Goal: Task Accomplishment & Management: Use online tool/utility

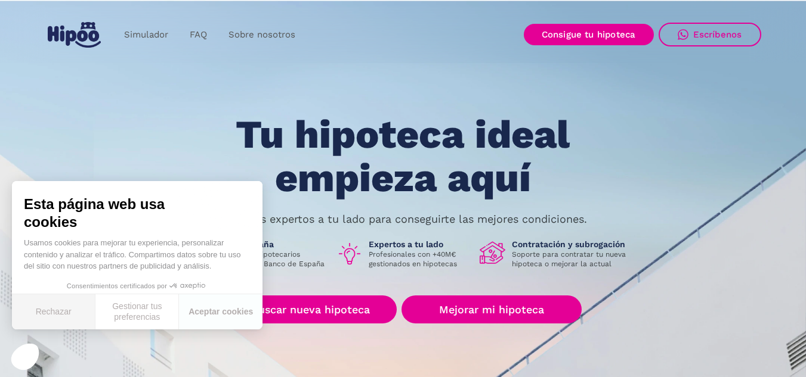
click at [47, 314] on button "Rechazar" at bounding box center [53, 312] width 83 height 35
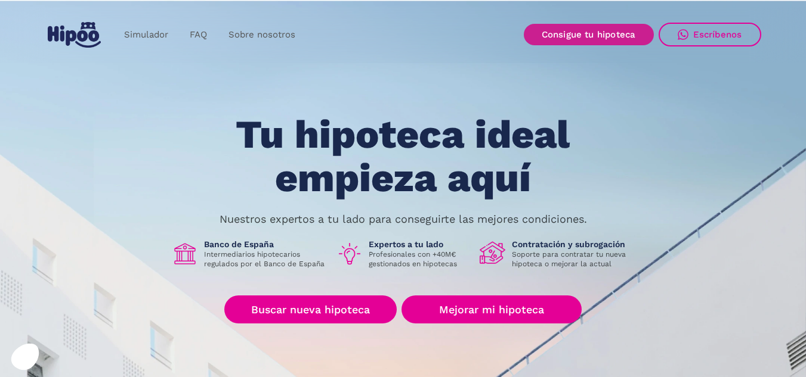
click at [584, 34] on link "Consigue tu hipoteca" at bounding box center [589, 34] width 130 height 21
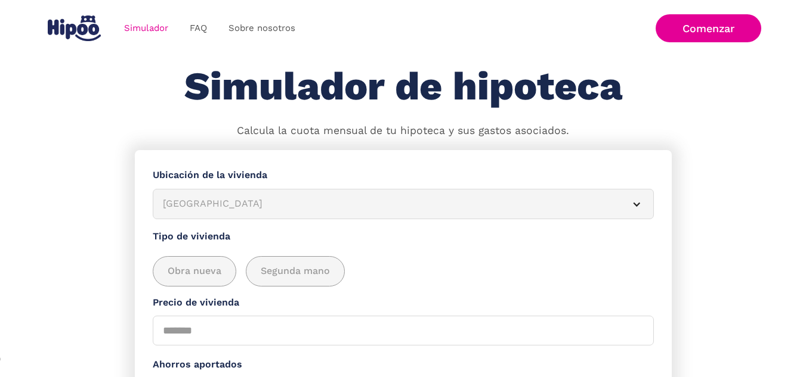
scroll to position [60, 0]
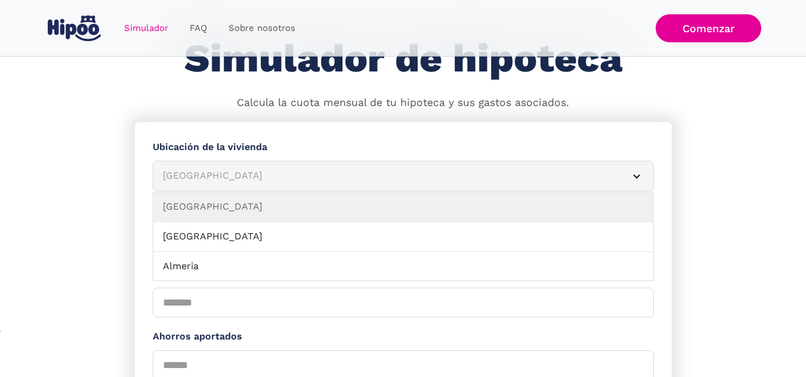
click at [638, 179] on div "Simulador Form" at bounding box center [637, 177] width 10 height 10
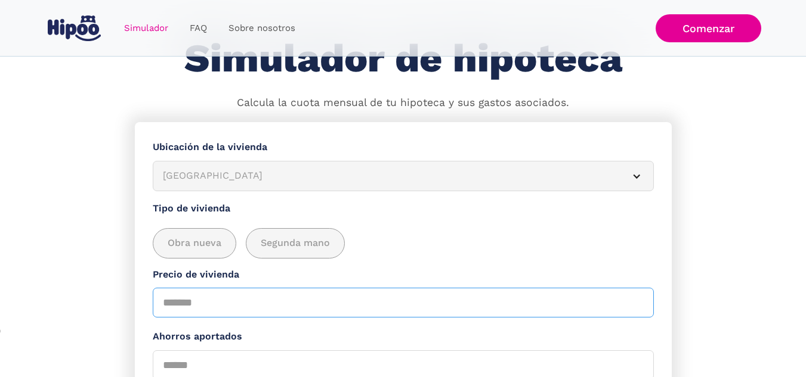
click at [165, 307] on input "Precio de vivienda" at bounding box center [403, 303] width 501 height 30
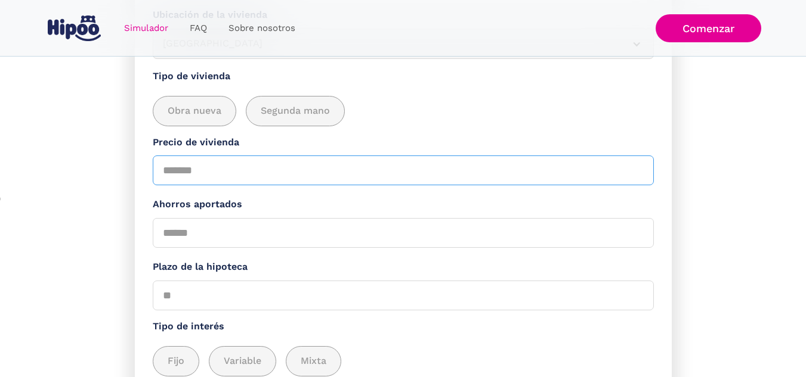
scroll to position [239, 0]
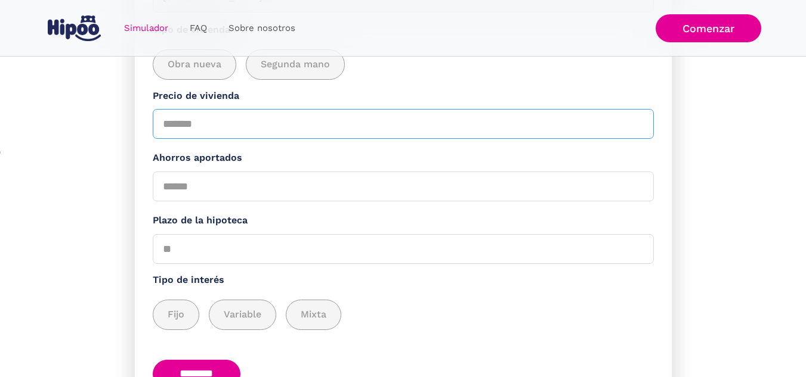
type input "******"
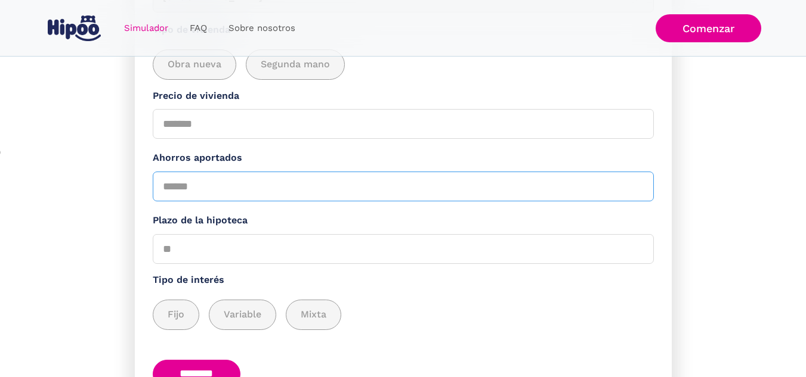
drag, startPoint x: 162, startPoint y: 197, endPoint x: 281, endPoint y: 190, distance: 119.5
click at [281, 190] on input "Ahorros aportados" at bounding box center [403, 187] width 501 height 30
type input "******"
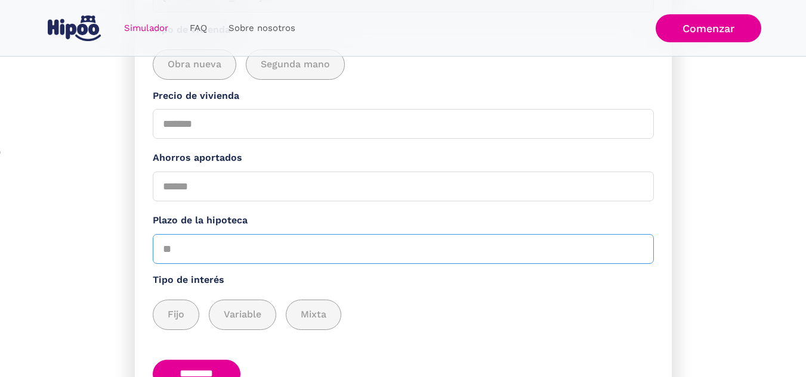
click at [231, 264] on input "Plazo de la hipoteca" at bounding box center [403, 249] width 501 height 30
type input "**"
click at [174, 323] on span "Fijo" at bounding box center [176, 315] width 17 height 15
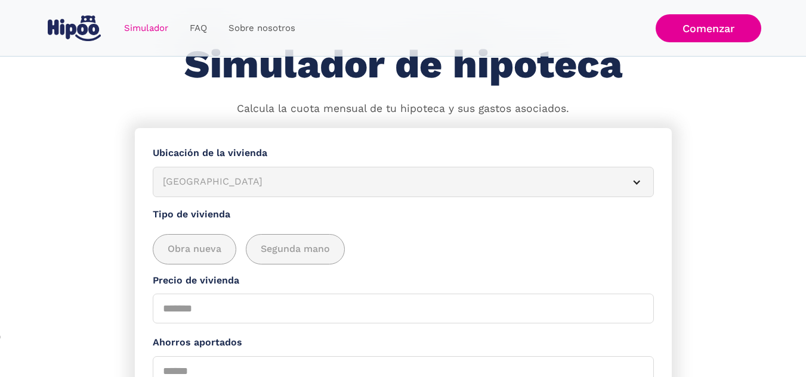
scroll to position [36, 0]
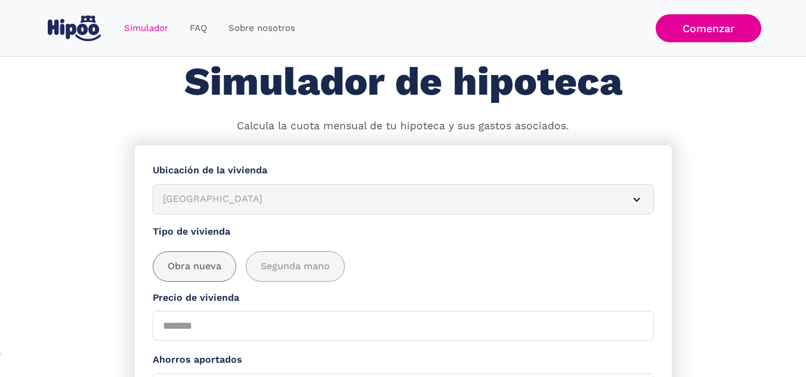
click at [199, 267] on span "Obra nueva" at bounding box center [195, 266] width 54 height 15
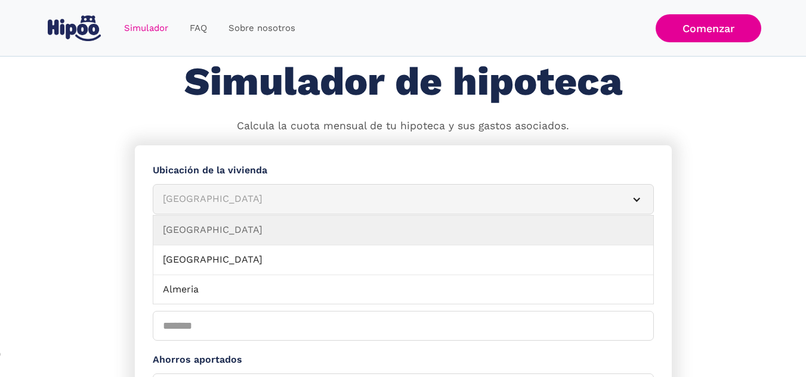
click at [638, 199] on div "Simulador Form" at bounding box center [637, 200] width 10 height 10
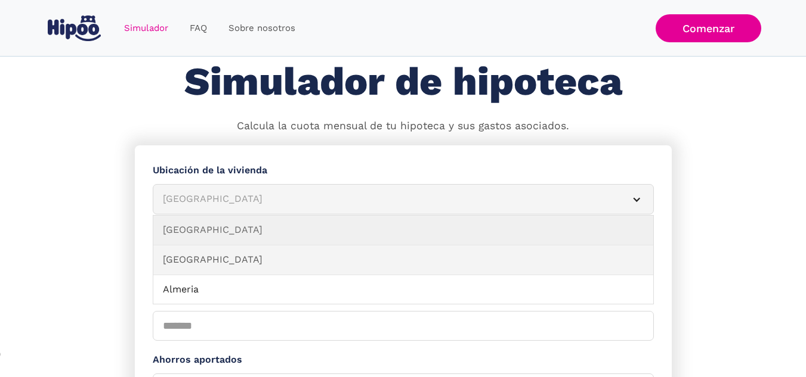
click at [193, 267] on link "Alicante" at bounding box center [403, 261] width 500 height 30
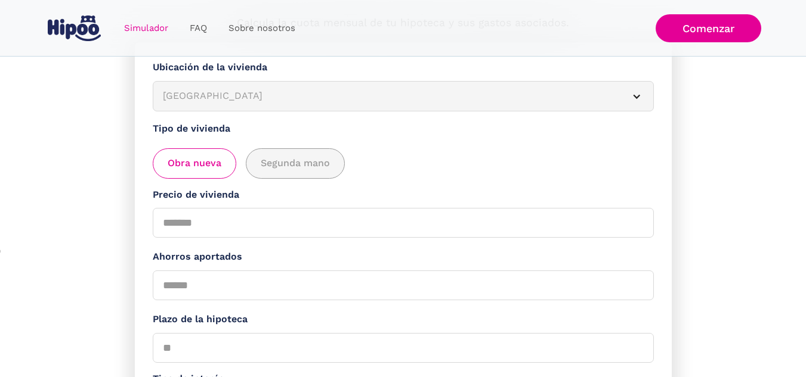
scroll to position [156, 0]
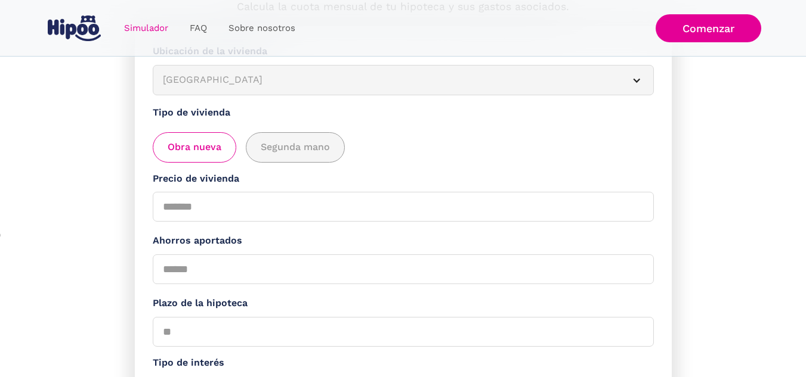
click at [175, 143] on span "Obra nueva" at bounding box center [195, 147] width 54 height 15
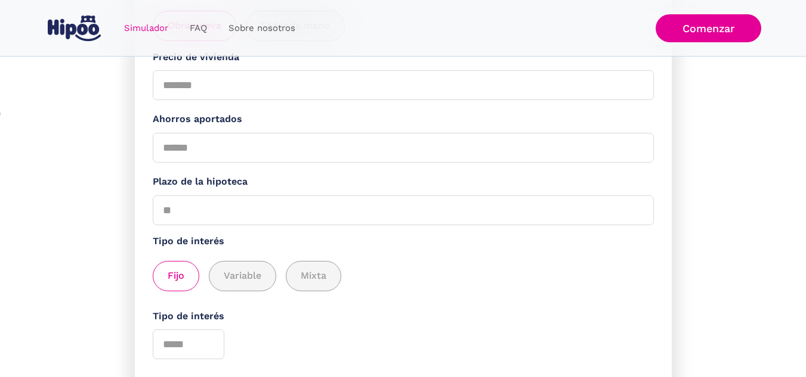
scroll to position [394, 0]
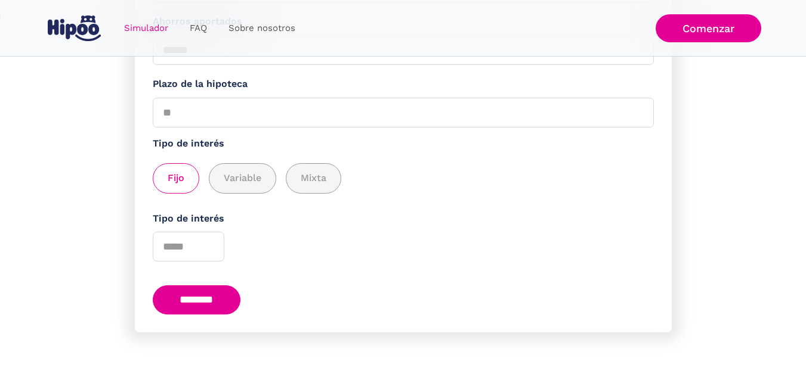
click at [209, 298] on input "********" at bounding box center [197, 300] width 88 height 29
click at [144, 280] on form "**********" at bounding box center [403, 70] width 537 height 526
click at [181, 246] on input "Tipo de interés" at bounding box center [189, 247] width 72 height 30
click at [209, 247] on input "*" at bounding box center [189, 247] width 72 height 30
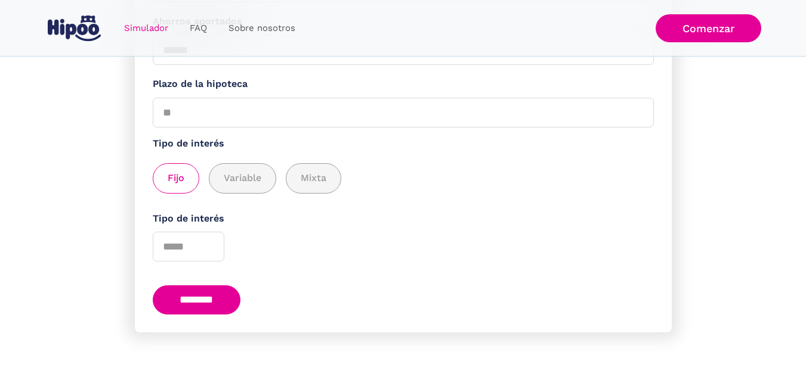
click at [205, 299] on input "********" at bounding box center [197, 300] width 88 height 29
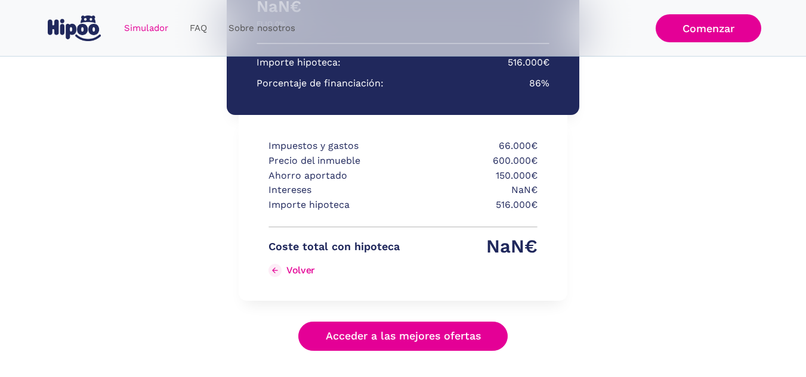
scroll to position [313, 0]
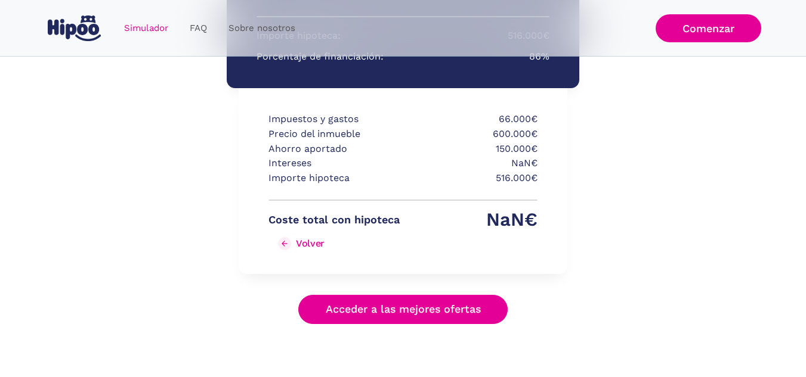
click at [299, 240] on div "Volver" at bounding box center [310, 243] width 29 height 11
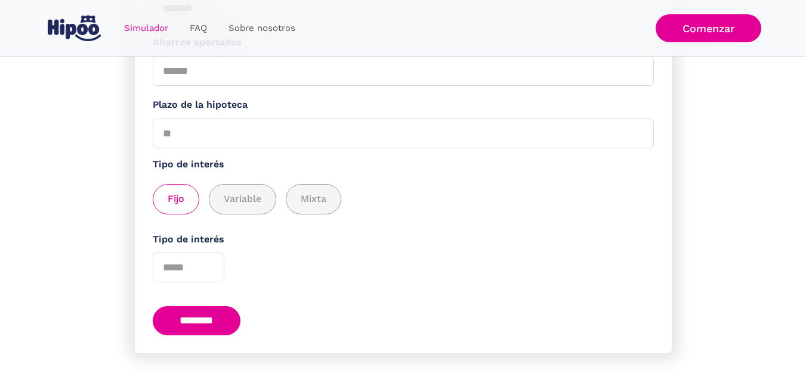
scroll to position [358, 0]
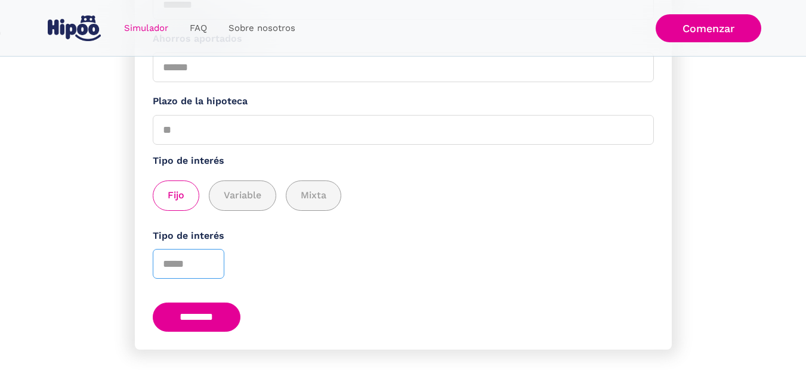
click at [205, 279] on input "*" at bounding box center [189, 264] width 72 height 30
click at [211, 278] on input "*" at bounding box center [189, 264] width 72 height 30
type input "*"
click at [207, 279] on input "*" at bounding box center [189, 264] width 72 height 30
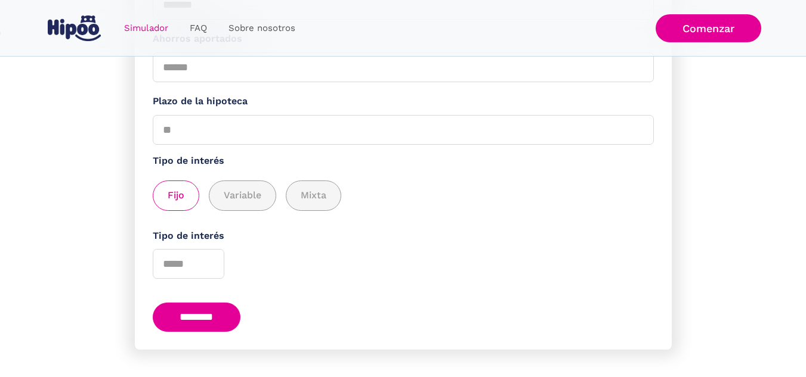
click at [205, 332] on input "********" at bounding box center [197, 317] width 88 height 29
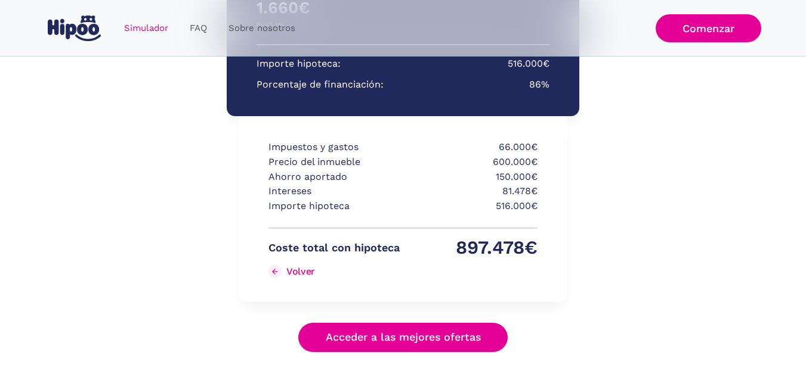
scroll to position [329, 0]
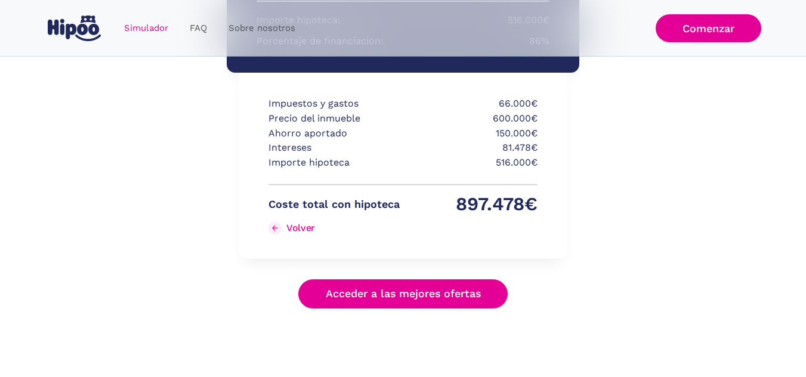
click at [385, 293] on link "Acceder a las mejores ofertas" at bounding box center [403, 294] width 210 height 29
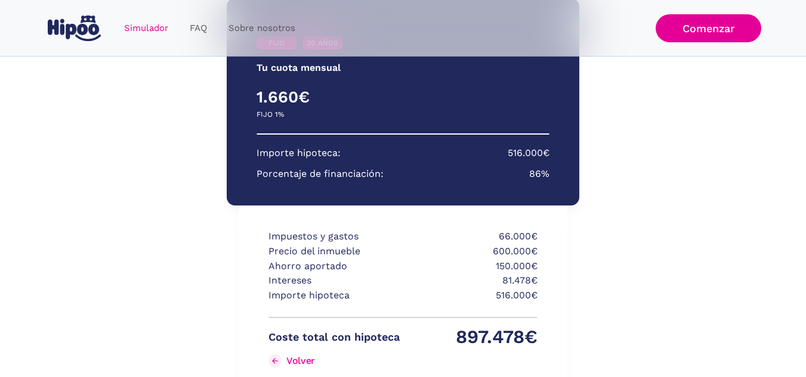
scroll to position [90, 0]
